Goal: Information Seeking & Learning: Learn about a topic

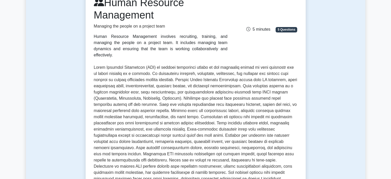
scroll to position [77, 0]
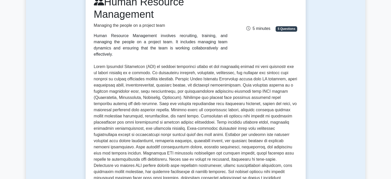
click at [137, 97] on p at bounding box center [196, 126] width 204 height 124
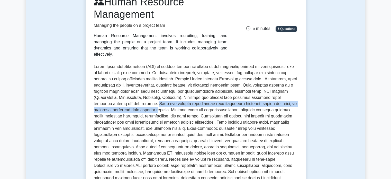
drag, startPoint x: 137, startPoint y: 97, endPoint x: 139, endPoint y: 102, distance: 5.6
click at [139, 102] on p at bounding box center [196, 126] width 204 height 124
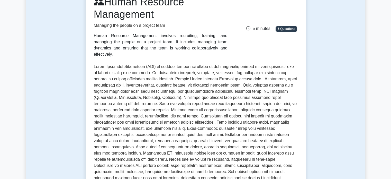
click at [153, 103] on p at bounding box center [196, 126] width 204 height 124
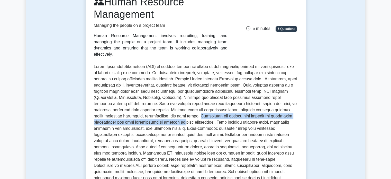
drag, startPoint x: 186, startPoint y: 110, endPoint x: 186, endPoint y: 114, distance: 3.9
click at [186, 114] on p at bounding box center [196, 126] width 204 height 124
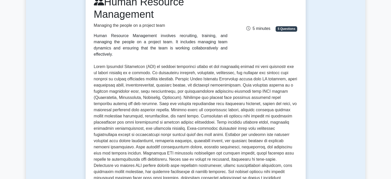
click at [195, 119] on p at bounding box center [196, 126] width 204 height 124
click at [218, 117] on p at bounding box center [196, 126] width 204 height 124
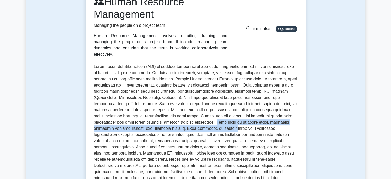
drag, startPoint x: 218, startPoint y: 117, endPoint x: 223, endPoint y: 120, distance: 5.6
click at [223, 120] on p at bounding box center [196, 126] width 204 height 124
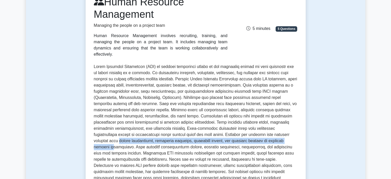
drag, startPoint x: 93, startPoint y: 132, endPoint x: 99, endPoint y: 139, distance: 9.5
click at [99, 139] on div "Human Resource Management Managing the people on a project team Human Resource …" at bounding box center [196, 123] width 220 height 273
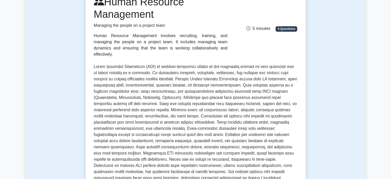
click at [117, 147] on p at bounding box center [196, 126] width 204 height 124
click at [130, 142] on p at bounding box center [196, 126] width 204 height 124
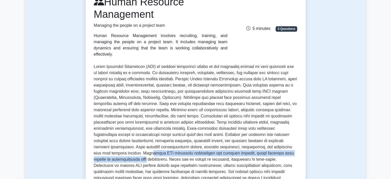
drag, startPoint x: 132, startPoint y: 146, endPoint x: 132, endPoint y: 154, distance: 7.2
click at [132, 154] on p at bounding box center [196, 126] width 204 height 124
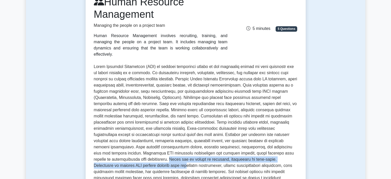
drag, startPoint x: 159, startPoint y: 153, endPoint x: 162, endPoint y: 157, distance: 5.0
click at [162, 157] on p at bounding box center [196, 126] width 204 height 124
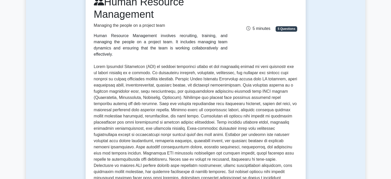
click at [170, 160] on p at bounding box center [196, 126] width 204 height 124
drag, startPoint x: 155, startPoint y: 160, endPoint x: 163, endPoint y: 160, distance: 7.2
click at [163, 160] on p at bounding box center [196, 126] width 204 height 124
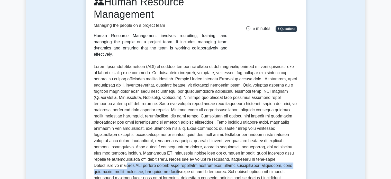
drag, startPoint x: 100, startPoint y: 161, endPoint x: 145, endPoint y: 167, distance: 45.7
click at [145, 167] on p at bounding box center [196, 126] width 204 height 124
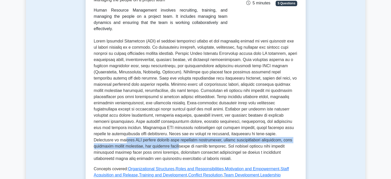
scroll to position [103, 0]
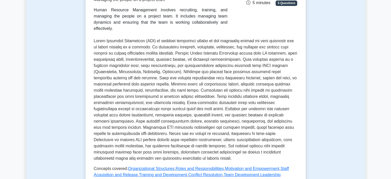
click at [203, 143] on p at bounding box center [196, 100] width 204 height 124
drag, startPoint x: 189, startPoint y: 140, endPoint x: 220, endPoint y: 143, distance: 31.0
click at [220, 143] on p at bounding box center [196, 100] width 204 height 124
click at [218, 148] on p at bounding box center [196, 100] width 204 height 124
